Goal: Use online tool/utility: Utilize a website feature to perform a specific function

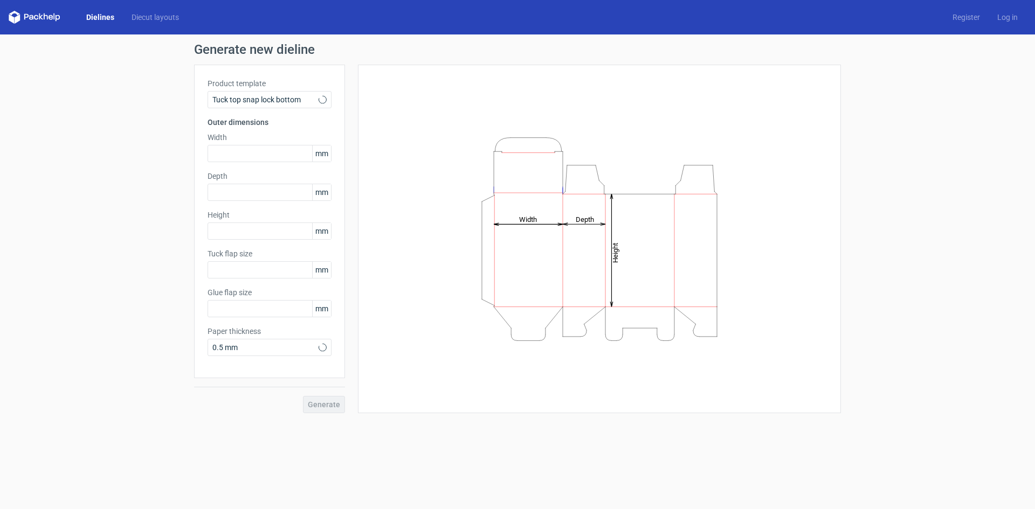
type input "15"
type input "10"
click at [308, 98] on span "Tuck top snap lock bottom" at bounding box center [265, 99] width 106 height 11
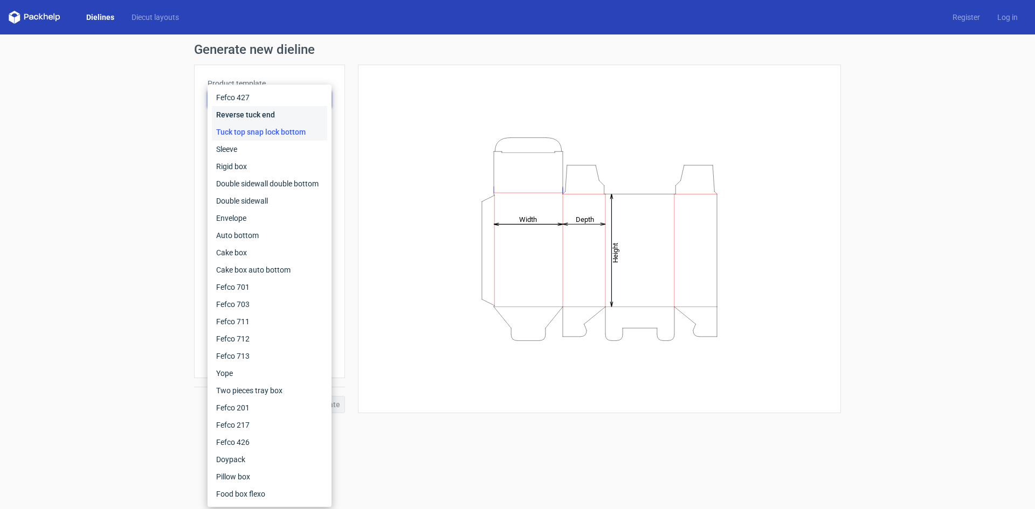
click at [298, 120] on div "Reverse tuck end" at bounding box center [269, 114] width 115 height 17
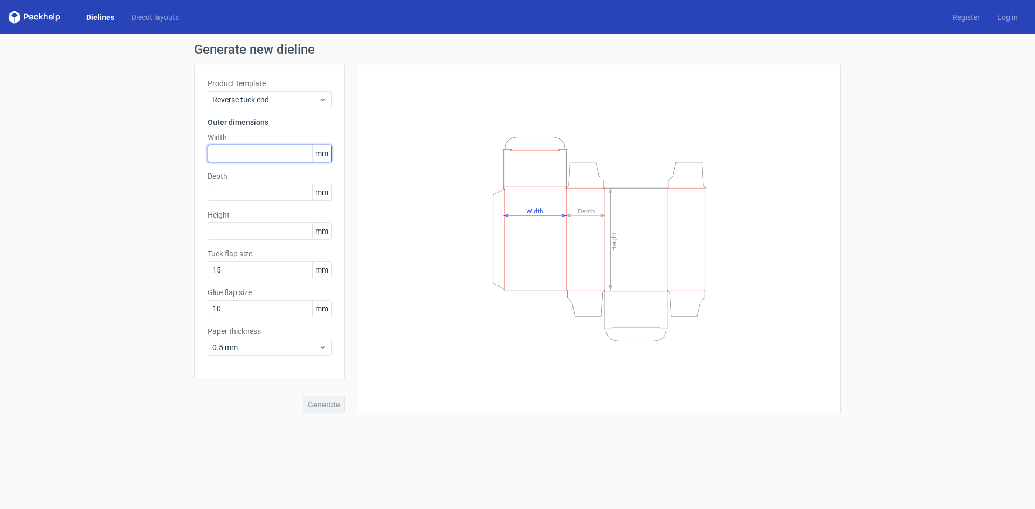
click at [265, 155] on input "text" at bounding box center [270, 153] width 124 height 17
type input "70"
type input "25"
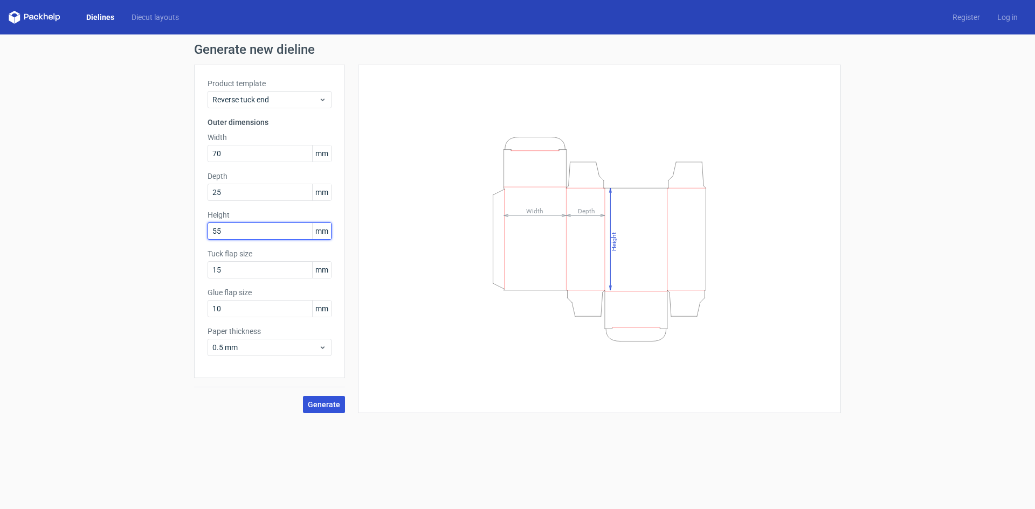
type input "55"
click at [313, 402] on span "Generate" at bounding box center [324, 405] width 32 height 8
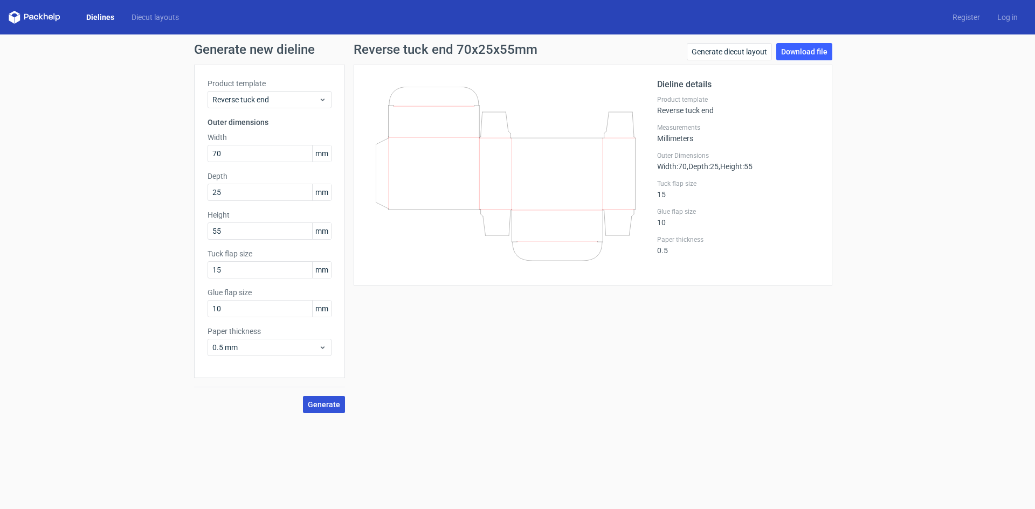
click at [328, 404] on span "Generate" at bounding box center [324, 405] width 32 height 8
click at [741, 54] on link "Generate diecut layout" at bounding box center [729, 51] width 85 height 17
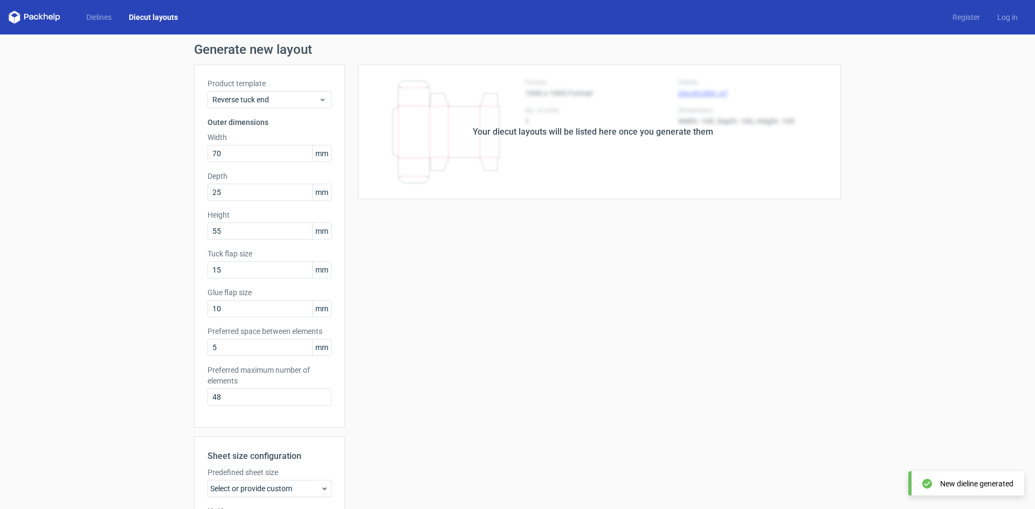
scroll to position [149, 0]
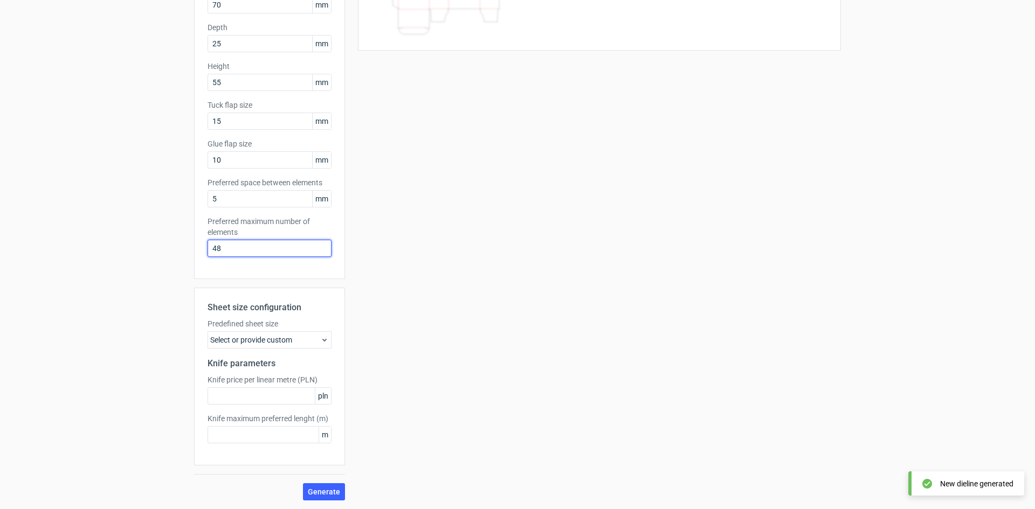
click at [261, 252] on input "48" at bounding box center [270, 248] width 124 height 17
type input "4"
click at [322, 495] on span "Generate" at bounding box center [324, 492] width 32 height 8
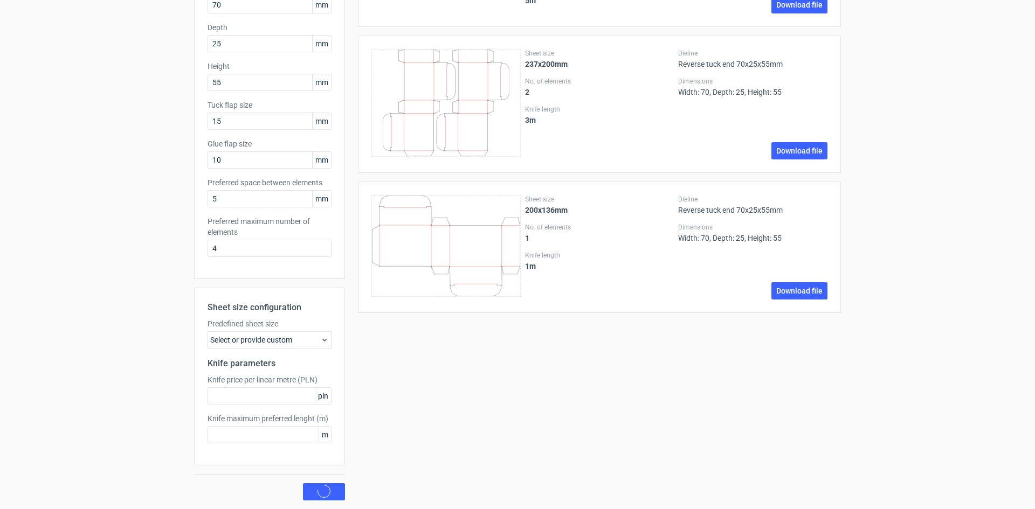
scroll to position [0, 0]
